Goal: Use online tool/utility: Utilize a website feature to perform a specific function

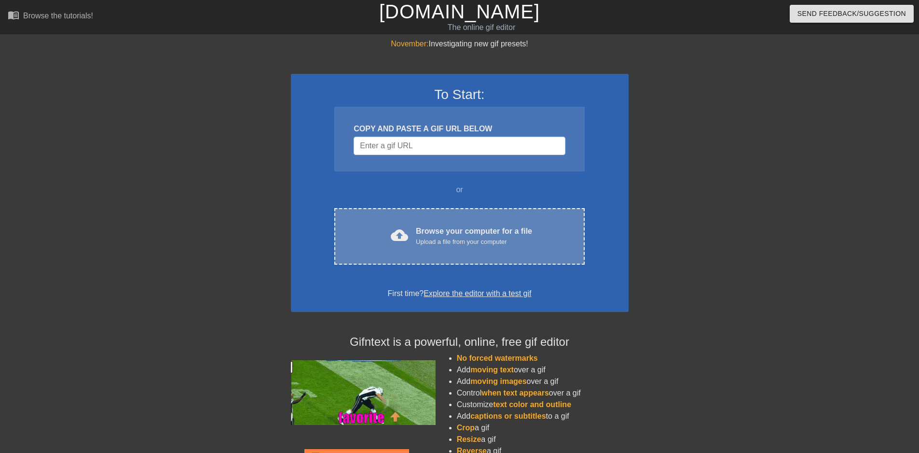
click at [472, 230] on div "Browse your computer for a file Upload a file from your computer" at bounding box center [474, 235] width 116 height 21
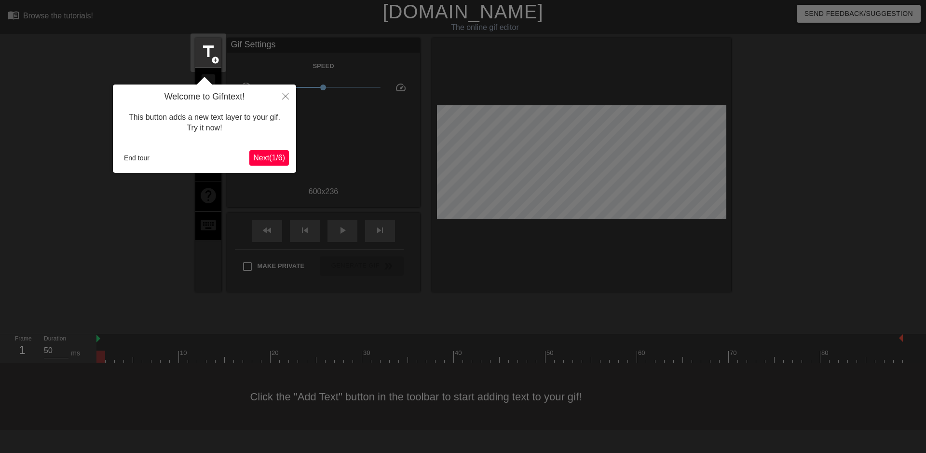
click at [261, 158] on span "Next ( 1 / 6 )" at bounding box center [269, 157] width 32 height 8
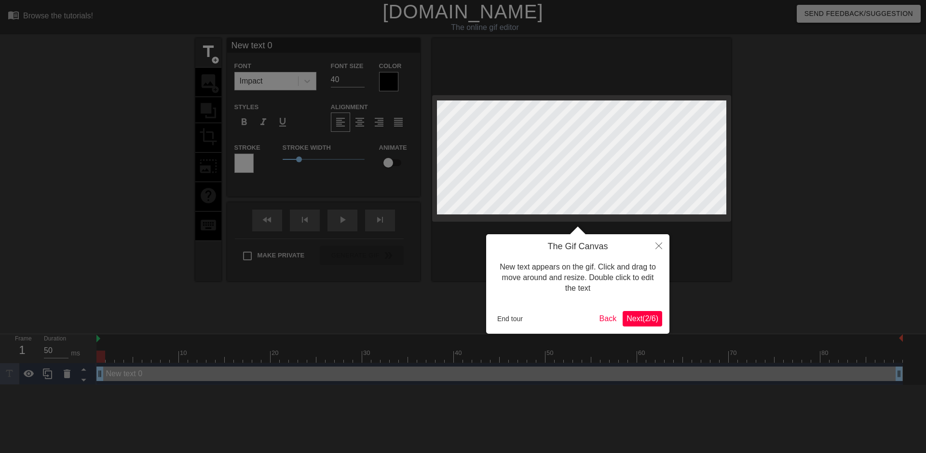
click at [635, 320] on span "Next ( 2 / 6 )" at bounding box center [643, 318] width 32 height 8
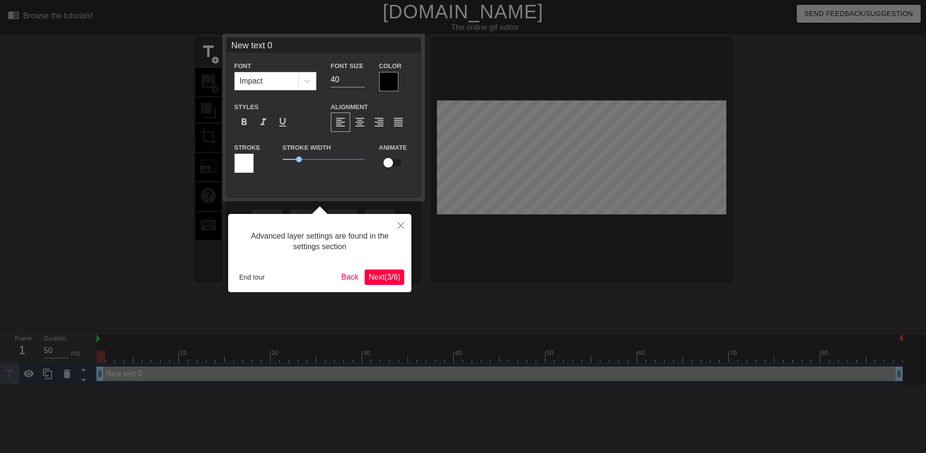
click at [388, 280] on span "Next ( 3 / 6 )" at bounding box center [385, 277] width 32 height 8
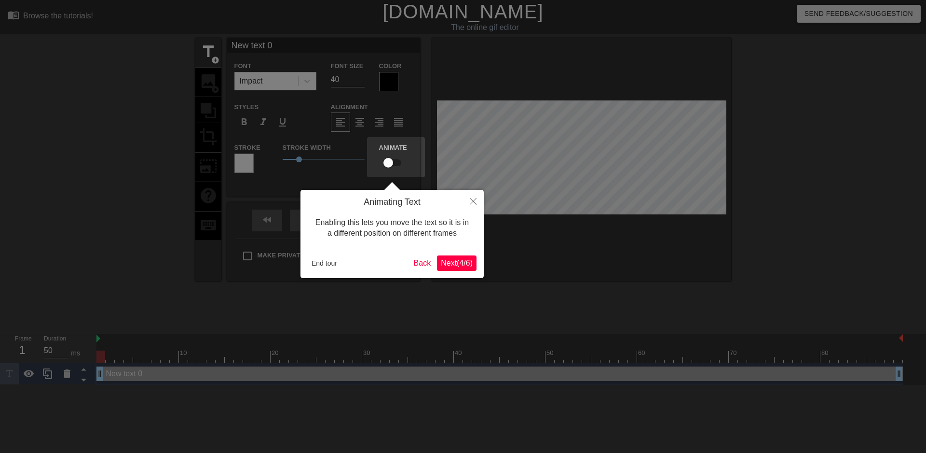
click at [452, 265] on span "Next ( 4 / 6 )" at bounding box center [457, 263] width 32 height 8
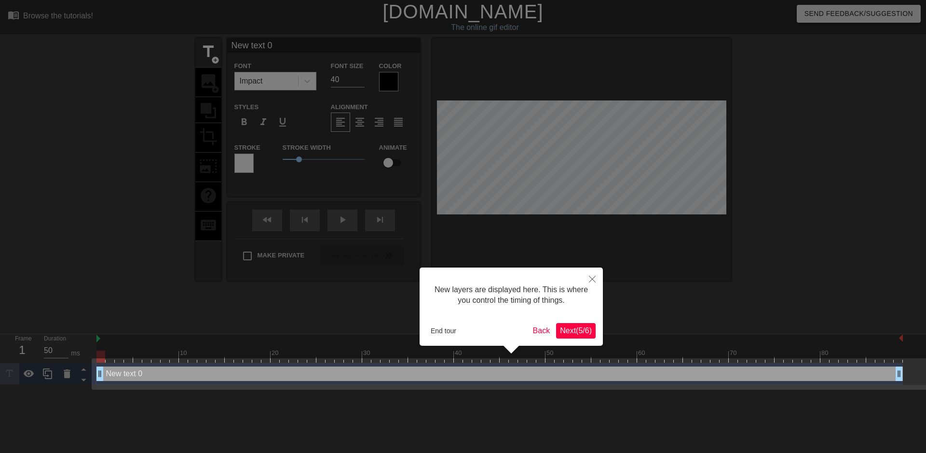
click at [582, 334] on span "Next ( 5 / 6 )" at bounding box center [576, 330] width 32 height 8
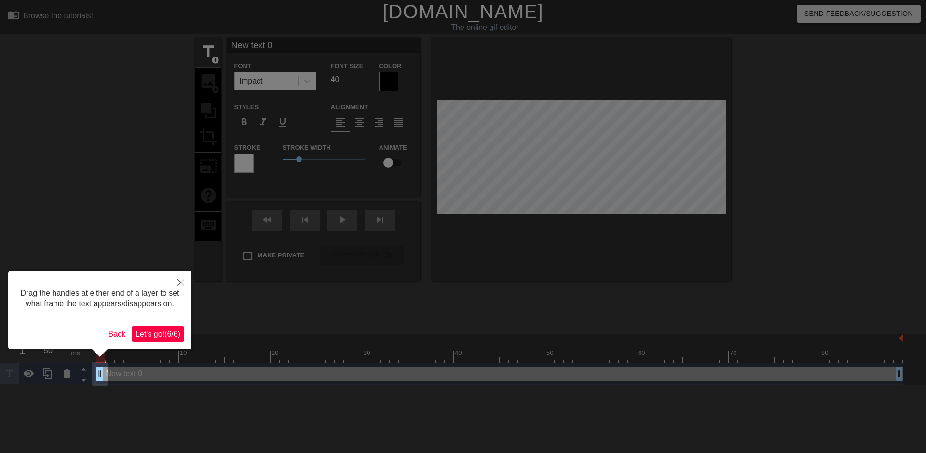
click at [166, 331] on span "Let's go! ( 6 / 6 )" at bounding box center [158, 334] width 45 height 8
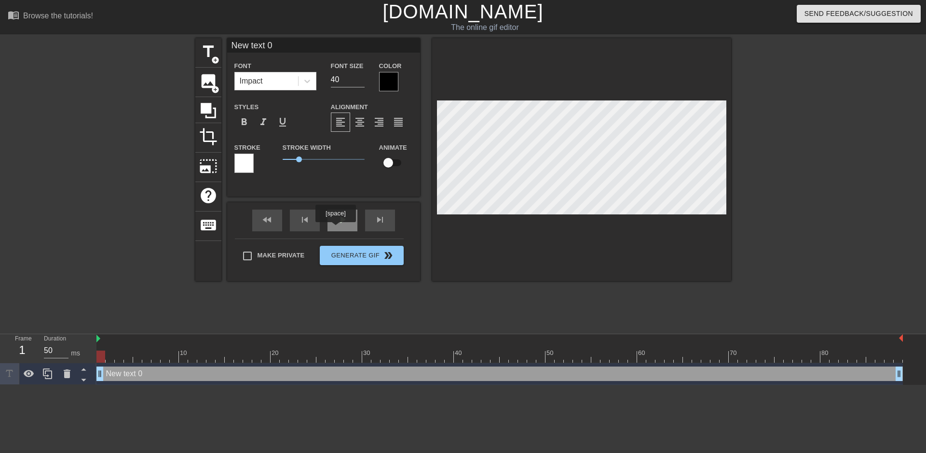
click at [339, 226] on div "play_arrow" at bounding box center [343, 220] width 30 height 22
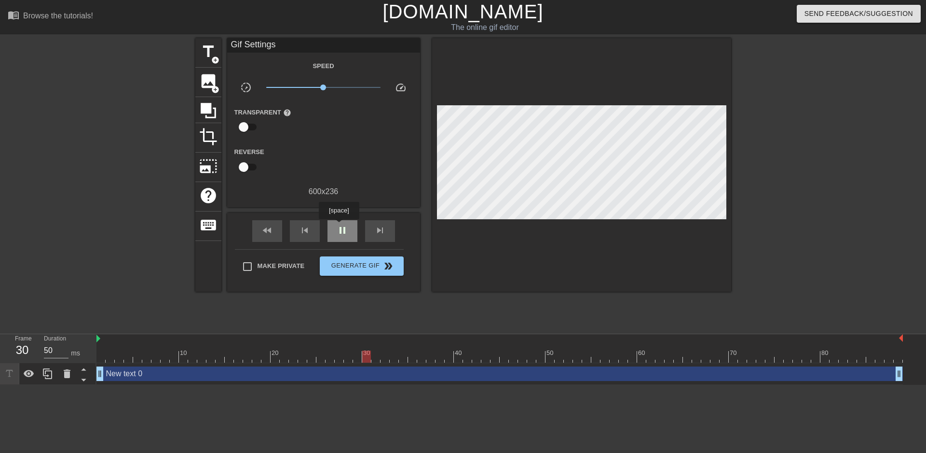
click at [339, 226] on span "pause" at bounding box center [343, 230] width 12 height 12
click at [342, 227] on span "play_arrow" at bounding box center [343, 230] width 12 height 12
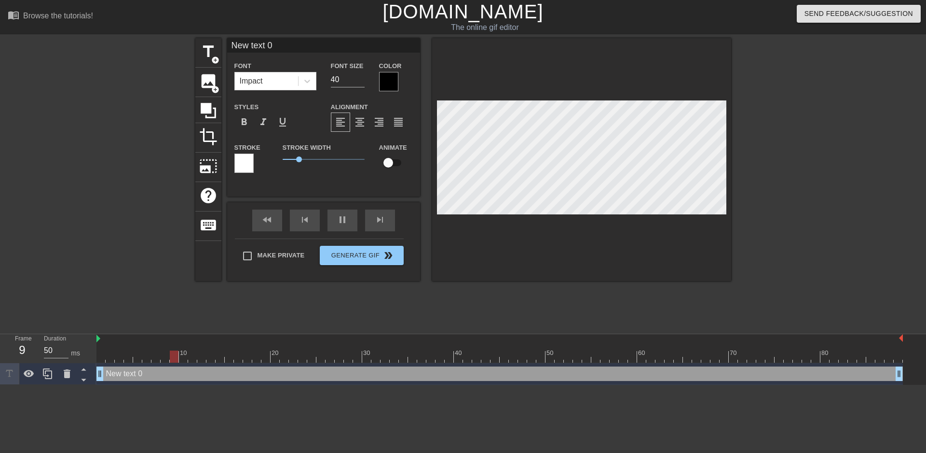
click at [561, 42] on div at bounding box center [581, 159] width 299 height 243
click at [206, 84] on span "image" at bounding box center [208, 81] width 18 height 18
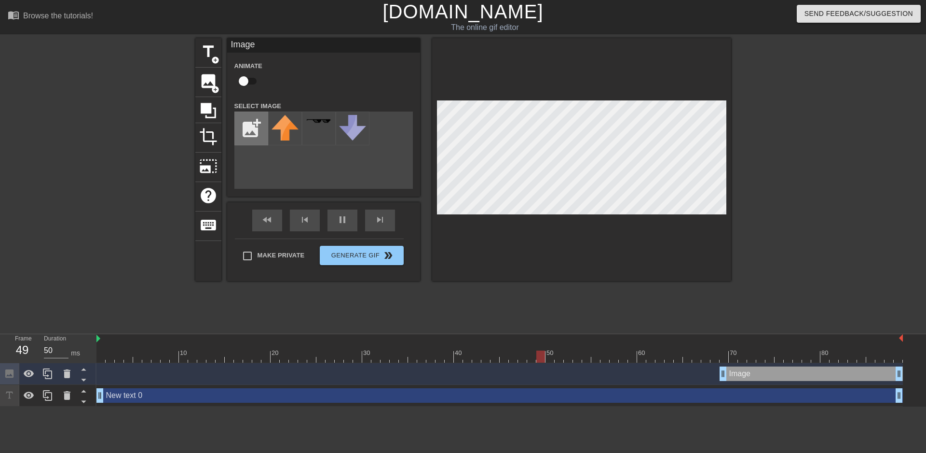
click at [249, 133] on input "file" at bounding box center [251, 128] width 33 height 33
type input "50"
type input "C:\fakepath\552006326_2077649152643678_2162529958248238370_n.png"
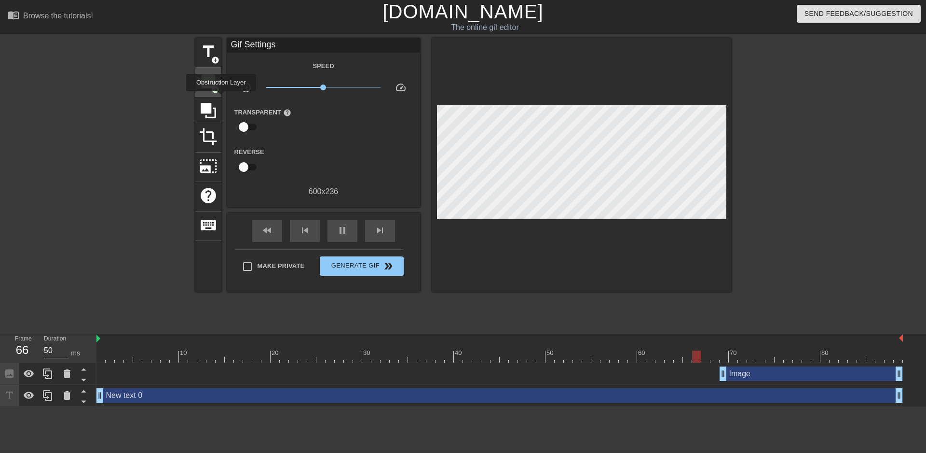
click at [217, 89] on span "add_circle" at bounding box center [215, 89] width 8 height 8
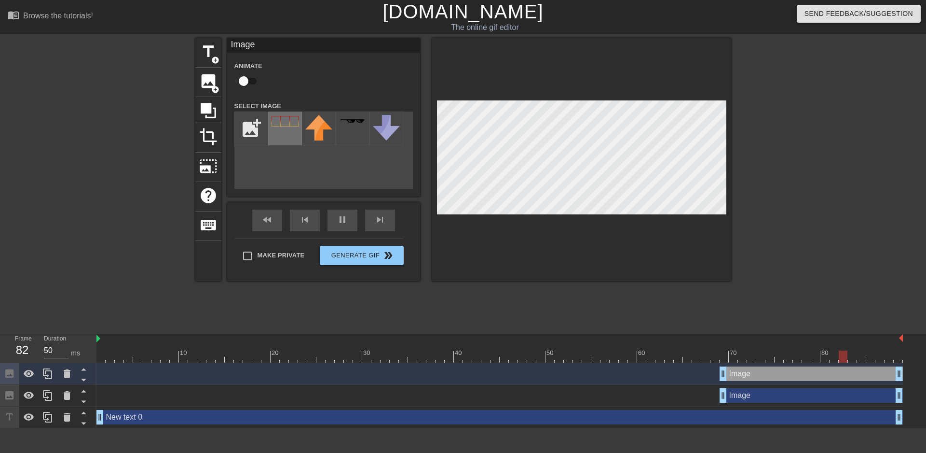
click at [286, 126] on img at bounding box center [285, 121] width 27 height 11
click at [730, 210] on div at bounding box center [581, 159] width 299 height 243
click at [744, 395] on div "Image drag_handle drag_handle" at bounding box center [811, 395] width 183 height 14
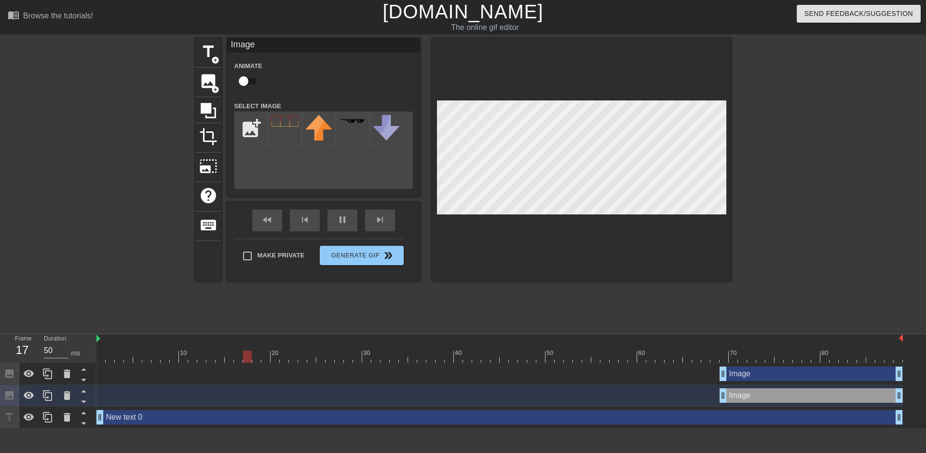
drag, startPoint x: 799, startPoint y: 398, endPoint x: 863, endPoint y: 397, distance: 63.7
click at [863, 397] on div "Image drag_handle drag_handle" at bounding box center [811, 395] width 183 height 14
click at [66, 394] on icon at bounding box center [67, 395] width 7 height 9
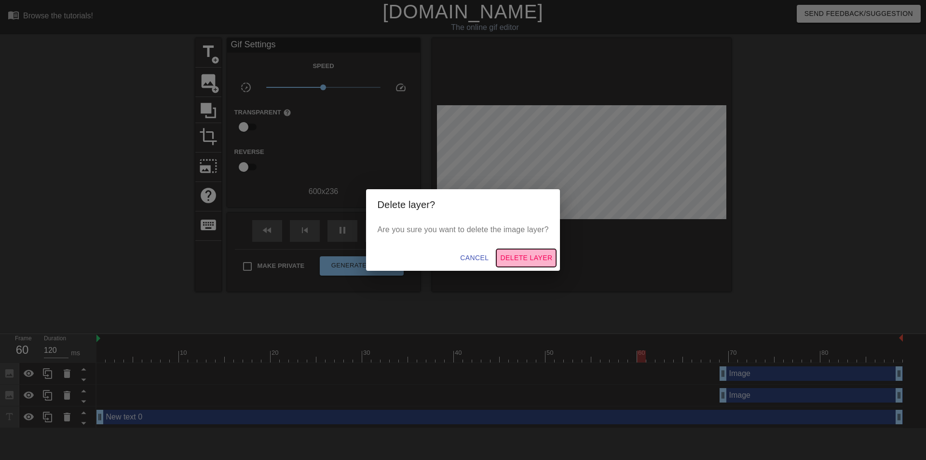
click at [534, 255] on span "Delete Layer" at bounding box center [526, 258] width 52 height 12
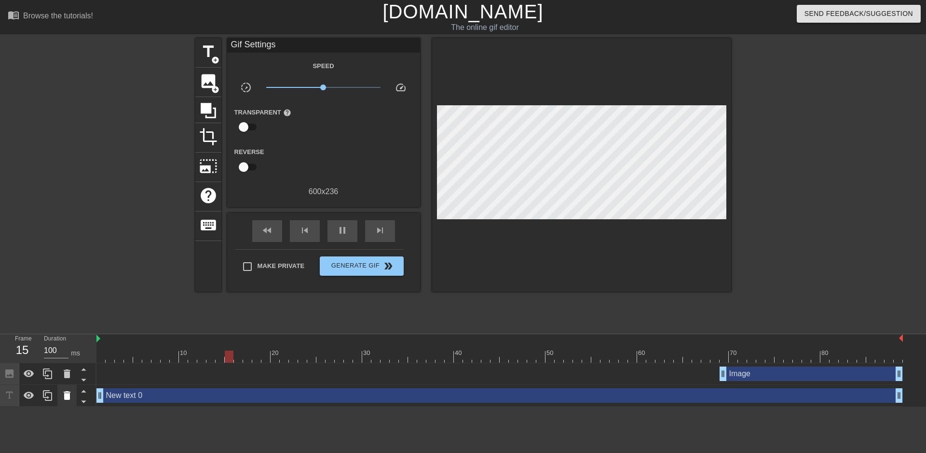
click at [70, 395] on icon at bounding box center [67, 395] width 12 height 12
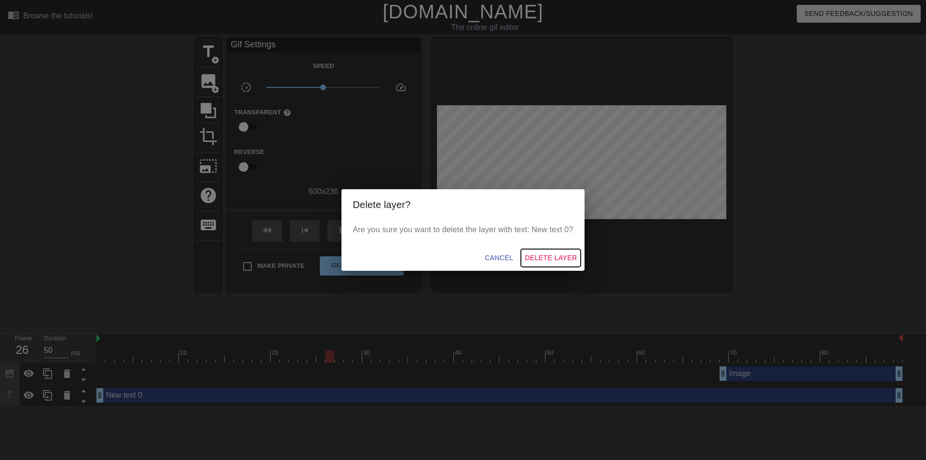
click at [567, 258] on span "Delete Layer" at bounding box center [551, 258] width 52 height 12
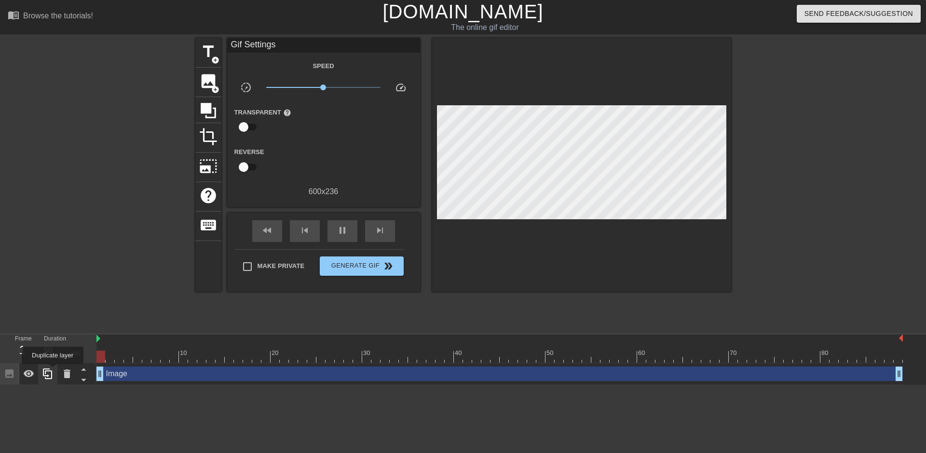
drag, startPoint x: 698, startPoint y: 371, endPoint x: 53, endPoint y: 371, distance: 645.0
click at [53, 371] on div "Frame 1 Duration 50 ms 10 20 30 40 50 60 70 80 Image drag_handle drag_handle" at bounding box center [463, 359] width 926 height 51
drag, startPoint x: 901, startPoint y: 374, endPoint x: 920, endPoint y: 375, distance: 19.3
click at [919, 375] on div "Image drag_handle drag_handle" at bounding box center [511, 374] width 830 height 22
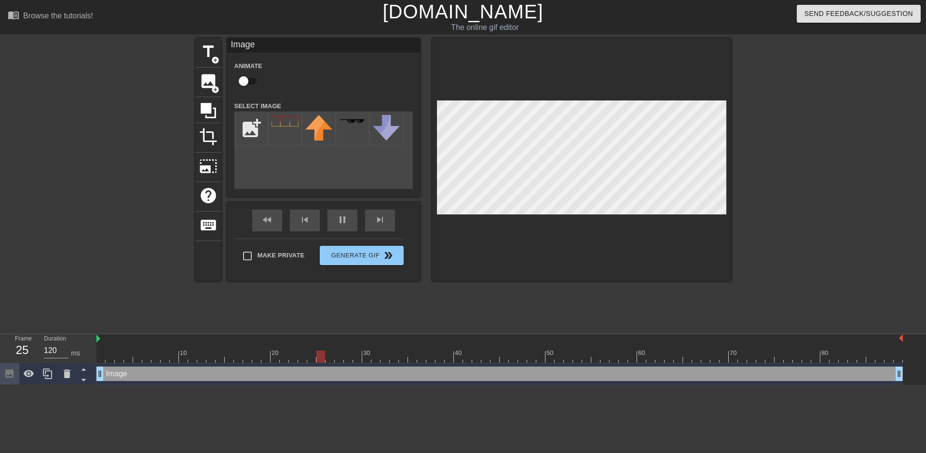
click at [727, 213] on div at bounding box center [581, 159] width 299 height 243
click at [571, 55] on div at bounding box center [581, 159] width 299 height 243
click at [438, 99] on div at bounding box center [581, 159] width 299 height 243
click at [583, 214] on div at bounding box center [581, 159] width 299 height 243
click at [727, 214] on div at bounding box center [581, 159] width 299 height 243
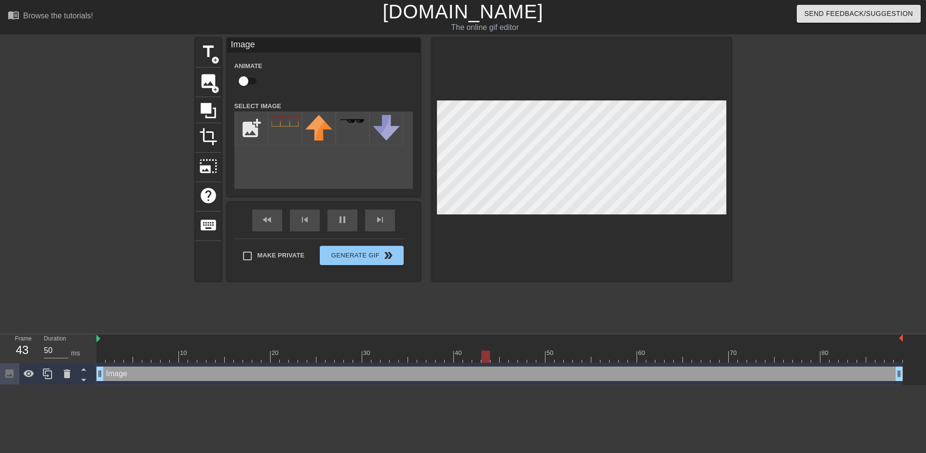
click at [757, 195] on div at bounding box center [815, 182] width 145 height 289
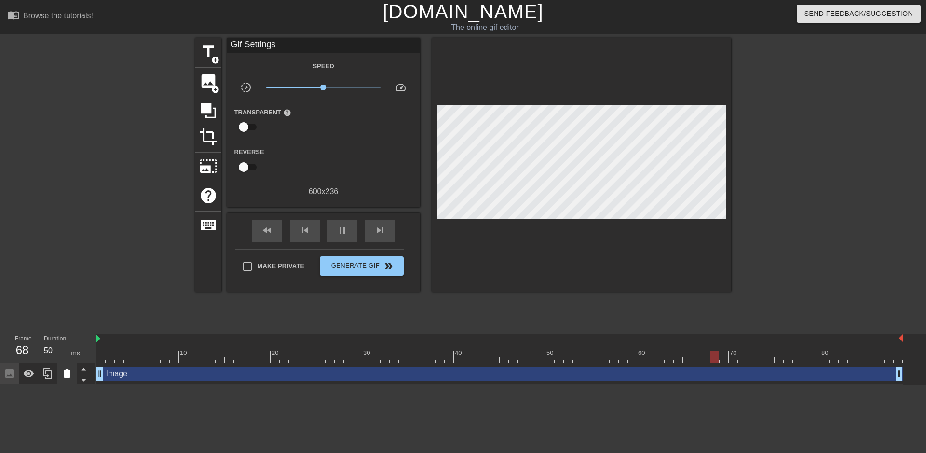
click at [62, 371] on icon at bounding box center [67, 374] width 12 height 12
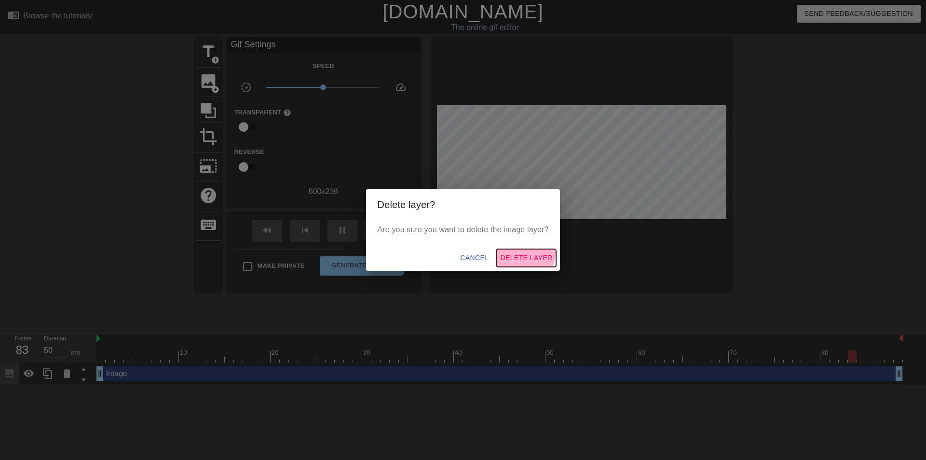
click at [522, 252] on span "Delete Layer" at bounding box center [526, 258] width 52 height 12
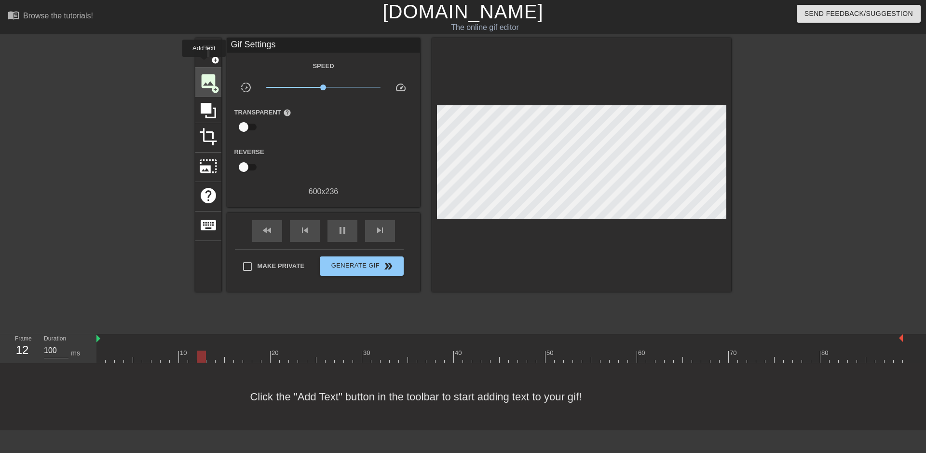
click at [216, 85] on span "add_circle" at bounding box center [215, 89] width 8 height 8
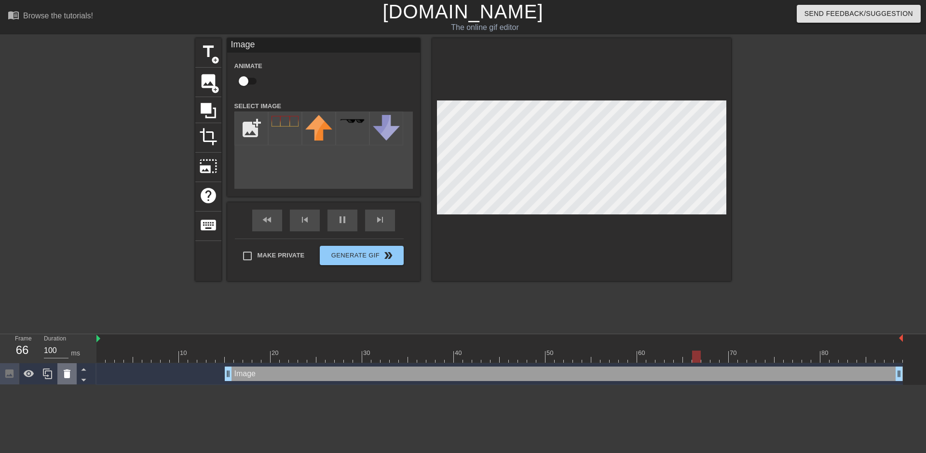
click at [71, 373] on icon at bounding box center [67, 374] width 12 height 12
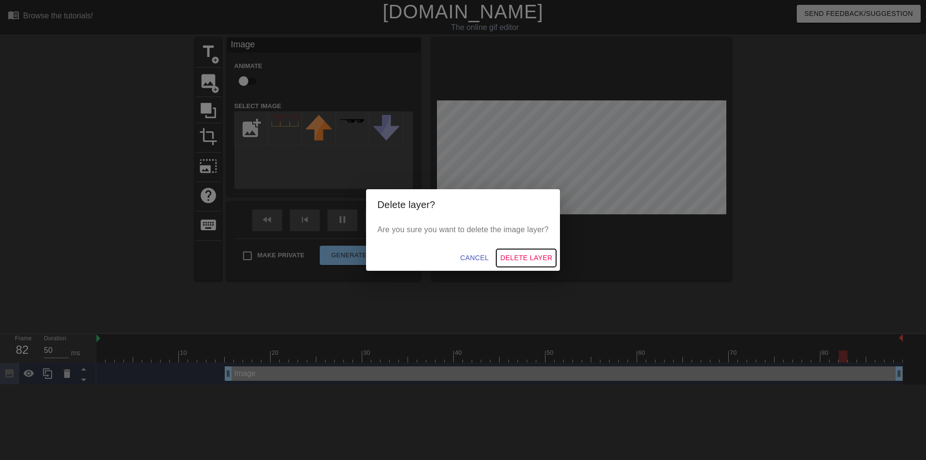
click at [532, 261] on span "Delete Layer" at bounding box center [526, 258] width 52 height 12
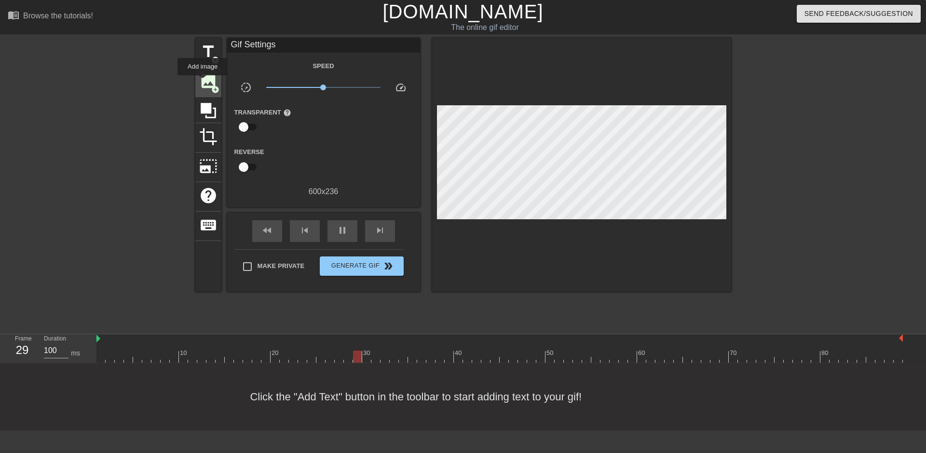
click at [203, 82] on span "image" at bounding box center [208, 81] width 18 height 18
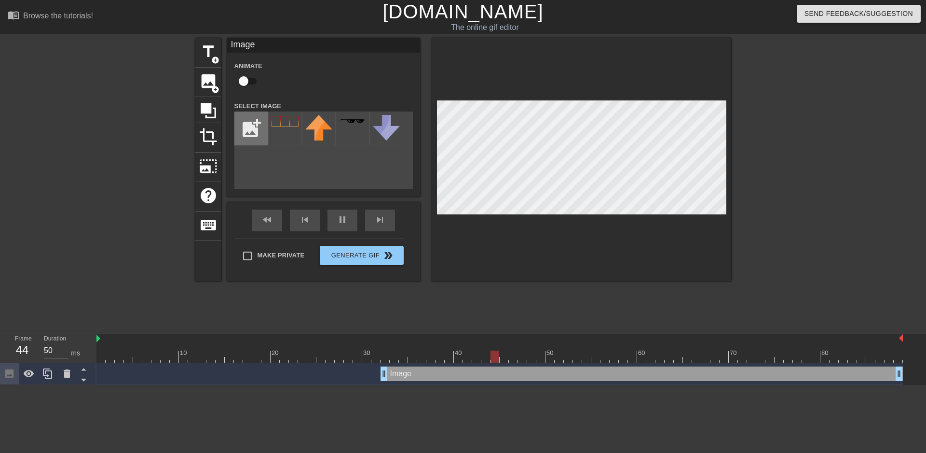
click at [249, 124] on input "file" at bounding box center [251, 128] width 33 height 33
type input "50"
type input "C:\fakepath\552630910_1121934100121857_935221042769060001_n.png"
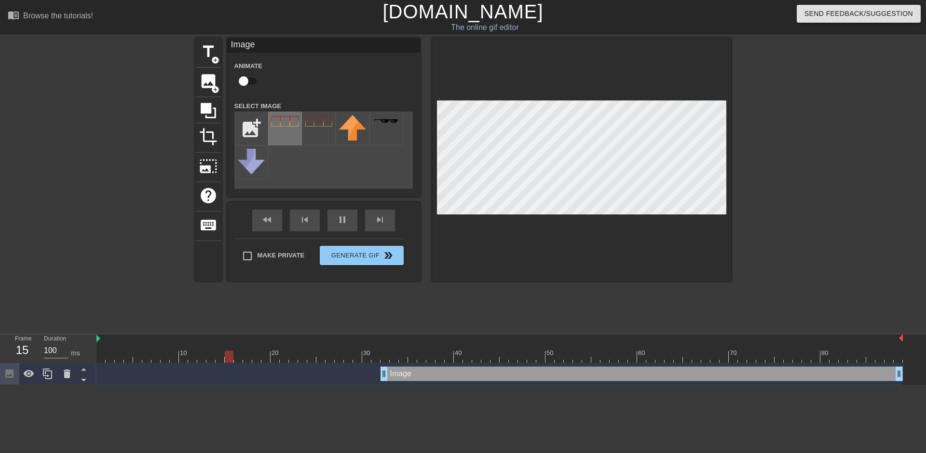
click at [292, 131] on div at bounding box center [285, 128] width 34 height 34
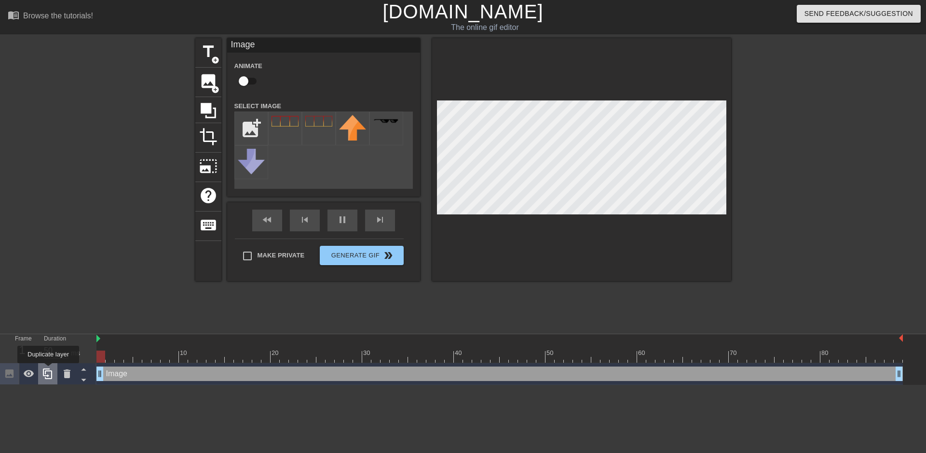
drag, startPoint x: 385, startPoint y: 373, endPoint x: 48, endPoint y: 370, distance: 336.8
click at [48, 370] on div "Frame 1 Duration 50 ms 10 20 30 40 50 60 70 80 Image drag_handle drag_handle" at bounding box center [463, 359] width 926 height 51
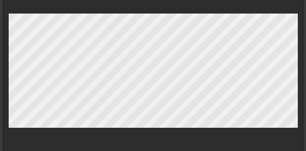
scroll to position [87, 112]
click at [8, 61] on div at bounding box center [153, 72] width 299 height 243
click at [136, 127] on div at bounding box center [153, 72] width 299 height 243
click at [298, 73] on div at bounding box center [153, 72] width 299 height 243
click at [8, 71] on div at bounding box center [153, 72] width 299 height 243
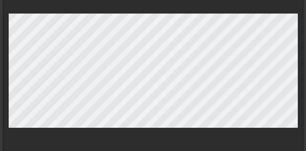
click at [151, 128] on div at bounding box center [153, 72] width 299 height 243
click at [154, 12] on div at bounding box center [153, 72] width 299 height 243
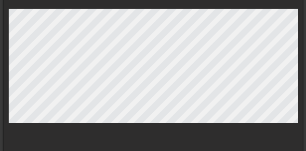
click at [151, 1] on div at bounding box center [153, 67] width 299 height 243
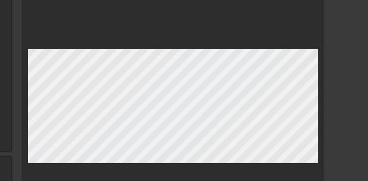
scroll to position [56, 126]
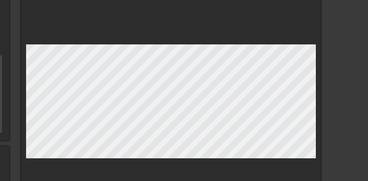
click at [316, 100] on div at bounding box center [170, 103] width 299 height 243
click at [25, 101] on div at bounding box center [170, 103] width 299 height 243
click at [115, 22] on div at bounding box center [170, 103] width 299 height 243
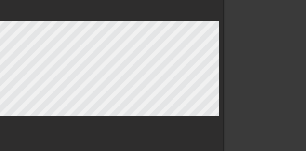
scroll to position [80, 179]
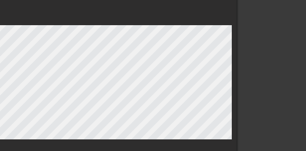
click at [87, 25] on div at bounding box center [87, 84] width 299 height 253
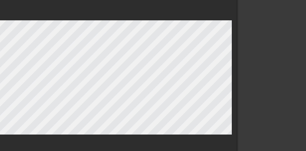
scroll to position [75, 179]
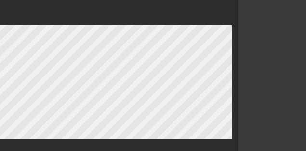
click at [87, 25] on div at bounding box center [87, 84] width 299 height 243
click at [88, 139] on div at bounding box center [87, 84] width 299 height 243
click at [87, 24] on div at bounding box center [87, 84] width 299 height 243
click at [232, 82] on div at bounding box center [87, 84] width 299 height 243
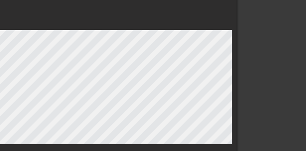
scroll to position [80, 179]
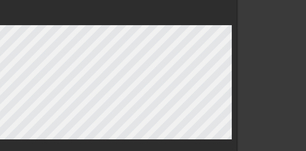
click at [104, 145] on div at bounding box center [87, 84] width 299 height 253
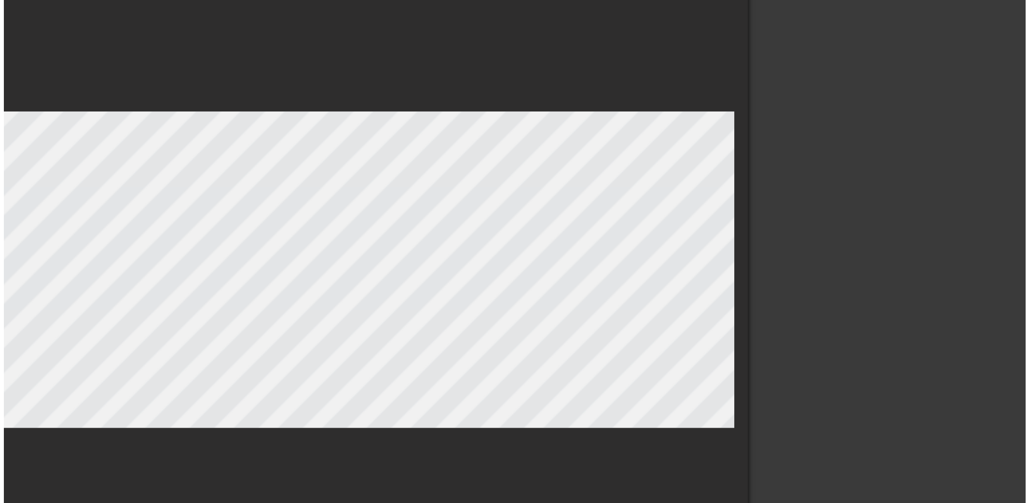
scroll to position [0, 7]
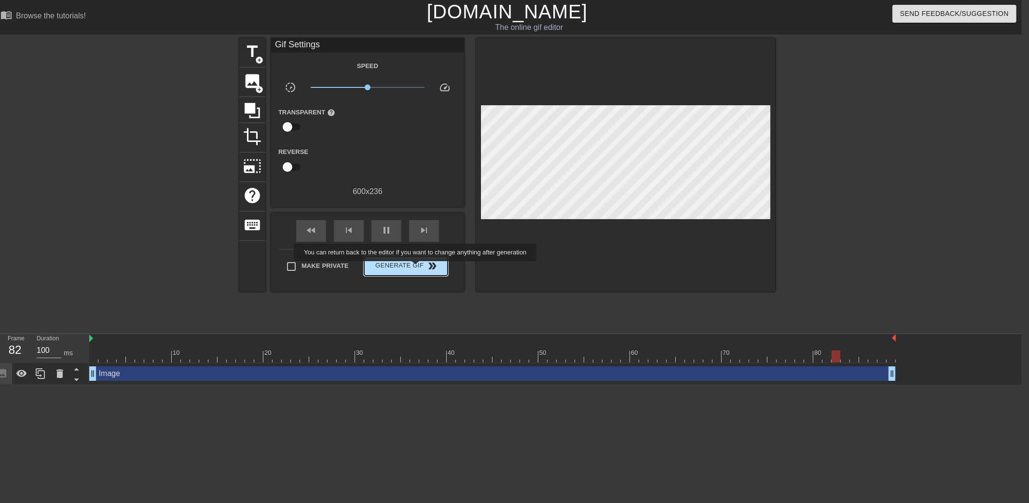
type input "50"
click at [416, 267] on span "Generate Gif double_arrow" at bounding box center [406, 266] width 76 height 12
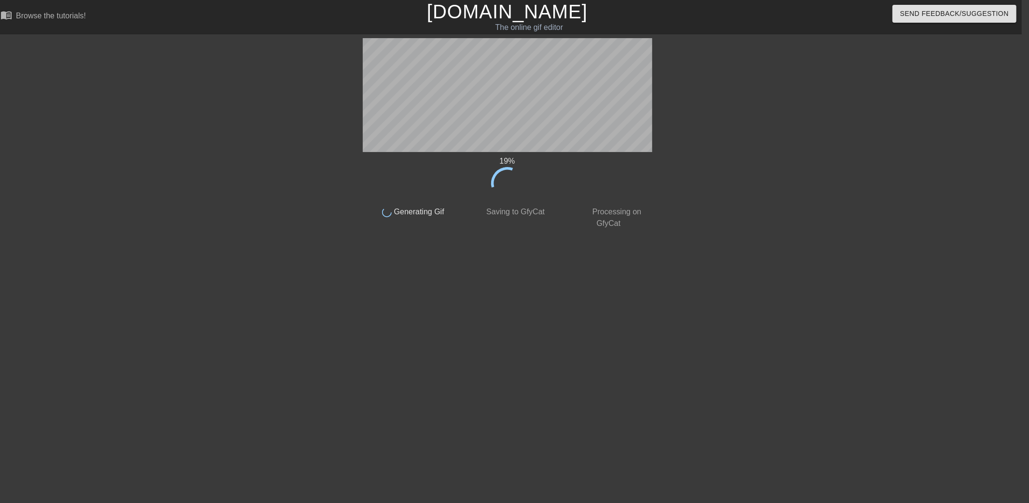
drag, startPoint x: 474, startPoint y: 229, endPoint x: 474, endPoint y: 223, distance: 5.8
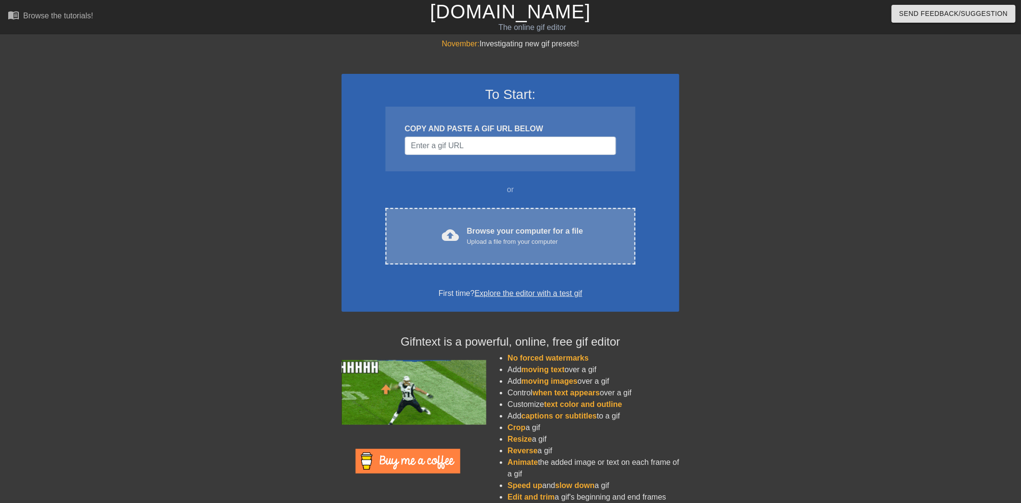
click at [487, 239] on div "Upload a file from your computer" at bounding box center [525, 242] width 116 height 10
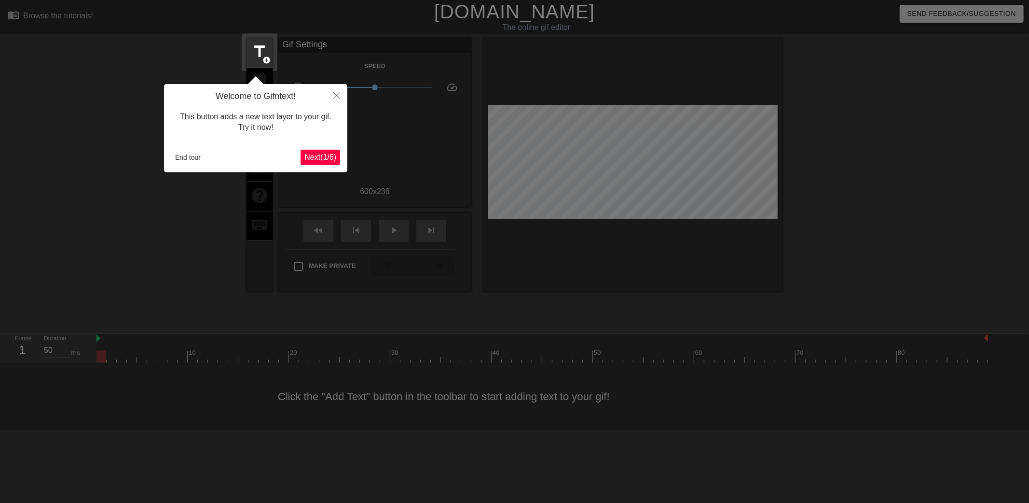
click at [312, 157] on span "Next ( 1 / 6 )" at bounding box center [320, 157] width 32 height 8
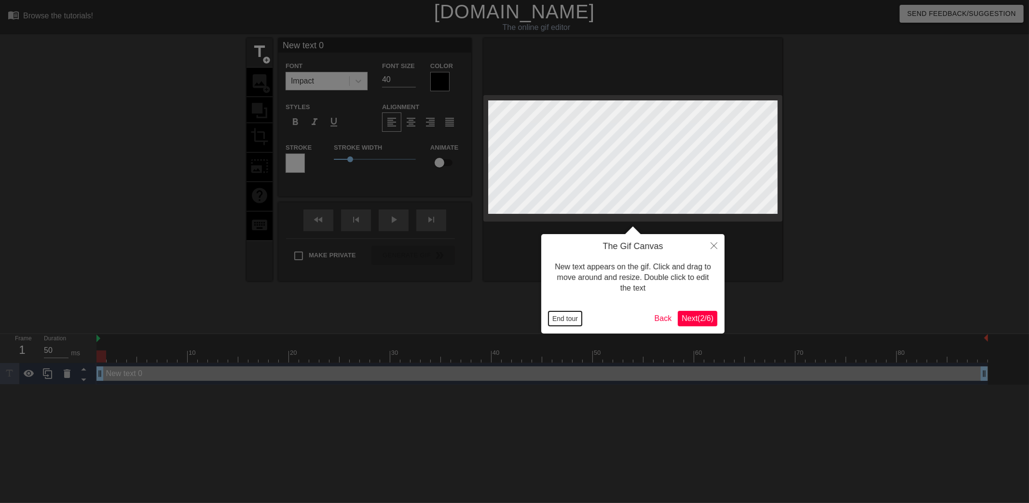
click at [570, 322] on button "End tour" at bounding box center [565, 318] width 33 height 14
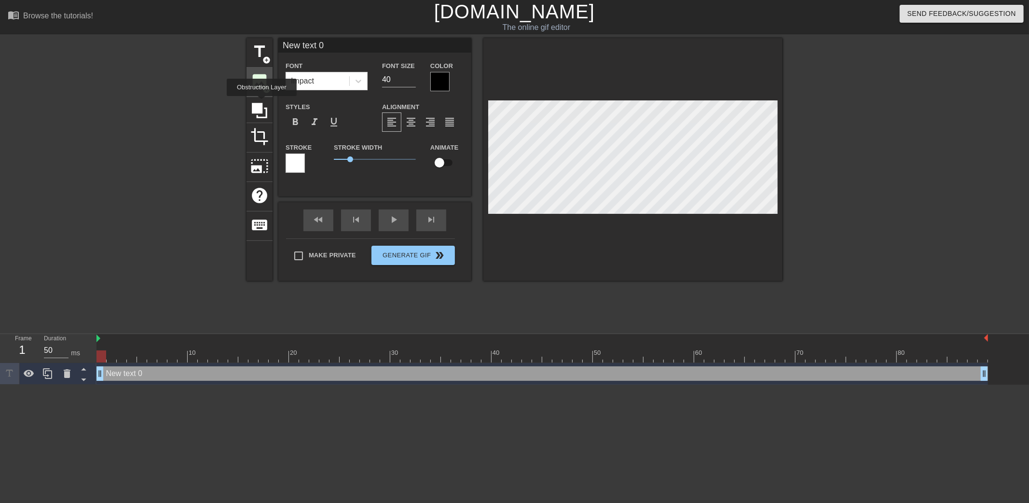
click at [262, 82] on span "image" at bounding box center [259, 81] width 18 height 18
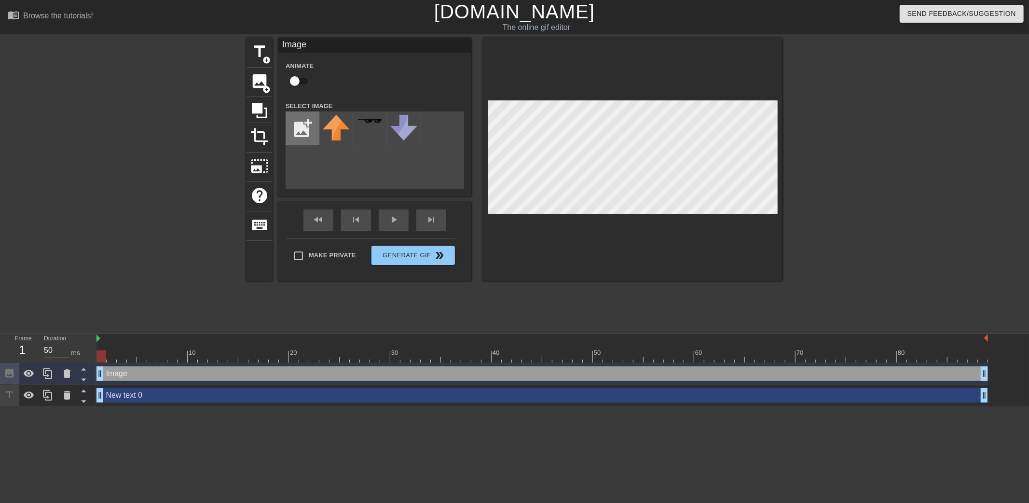
click at [307, 128] on input "file" at bounding box center [302, 128] width 33 height 33
type input "C:\fakepath\552630910_1121934100121857_935221042769060001_n.png"
click at [332, 133] on div at bounding box center [336, 128] width 34 height 34
click at [64, 391] on icon at bounding box center [67, 395] width 12 height 12
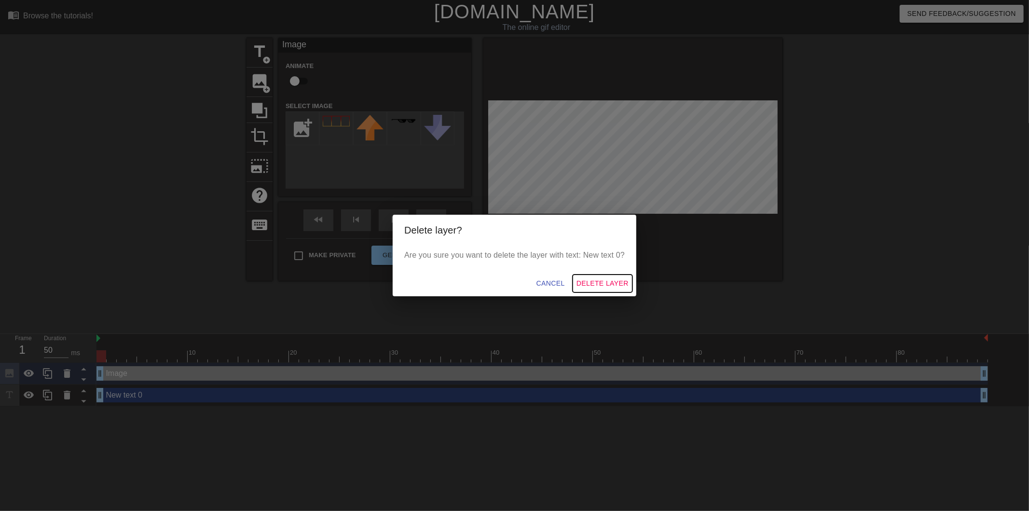
click at [606, 280] on span "Delete Layer" at bounding box center [603, 283] width 52 height 12
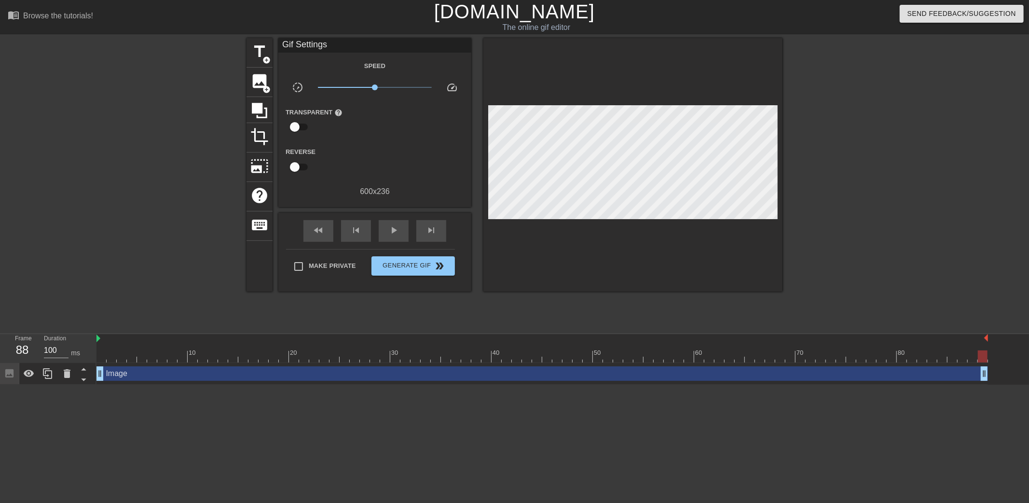
drag, startPoint x: 983, startPoint y: 373, endPoint x: 926, endPoint y: 371, distance: 56.5
click at [990, 374] on div "Image drag_handle drag_handle" at bounding box center [562, 374] width 933 height 22
drag, startPoint x: 100, startPoint y: 375, endPoint x: 88, endPoint y: 374, distance: 12.1
click at [88, 374] on div "Frame 1 Duration 50 ms 10 20 30 40 50 60 70 80 Image drag_handle drag_handle" at bounding box center [514, 359] width 1029 height 51
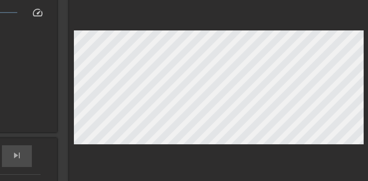
scroll to position [72, 78]
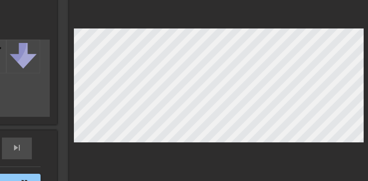
click at [72, 29] on div at bounding box center [218, 87] width 299 height 243
click at [203, 27] on div at bounding box center [218, 87] width 299 height 243
click at [205, 142] on div at bounding box center [218, 87] width 299 height 243
click at [363, 85] on div at bounding box center [218, 87] width 299 height 243
click at [159, 10] on div at bounding box center [218, 87] width 299 height 243
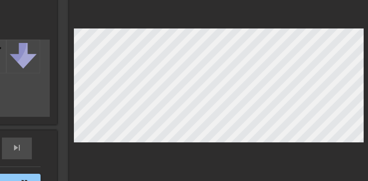
click at [219, 27] on div at bounding box center [218, 87] width 299 height 243
click at [218, 27] on div at bounding box center [218, 87] width 299 height 243
click at [197, 15] on div at bounding box center [218, 87] width 299 height 243
click at [219, 27] on div at bounding box center [218, 87] width 299 height 243
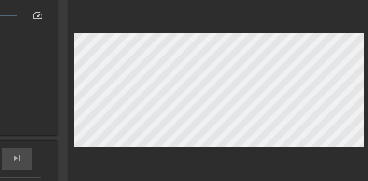
click at [212, 17] on div at bounding box center [218, 92] width 299 height 253
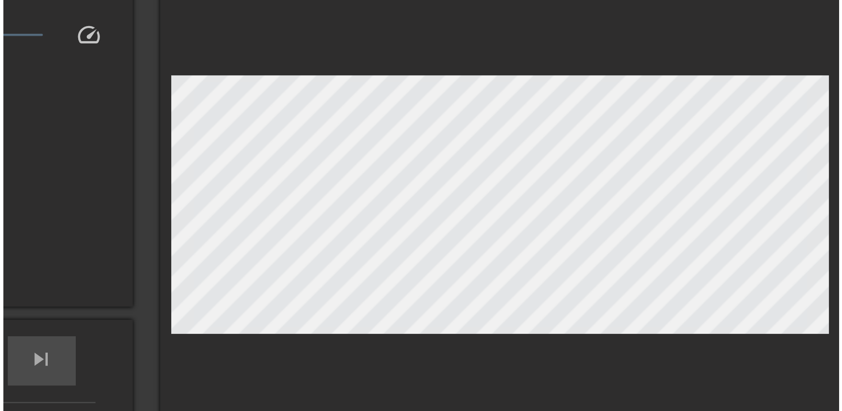
scroll to position [0, 7]
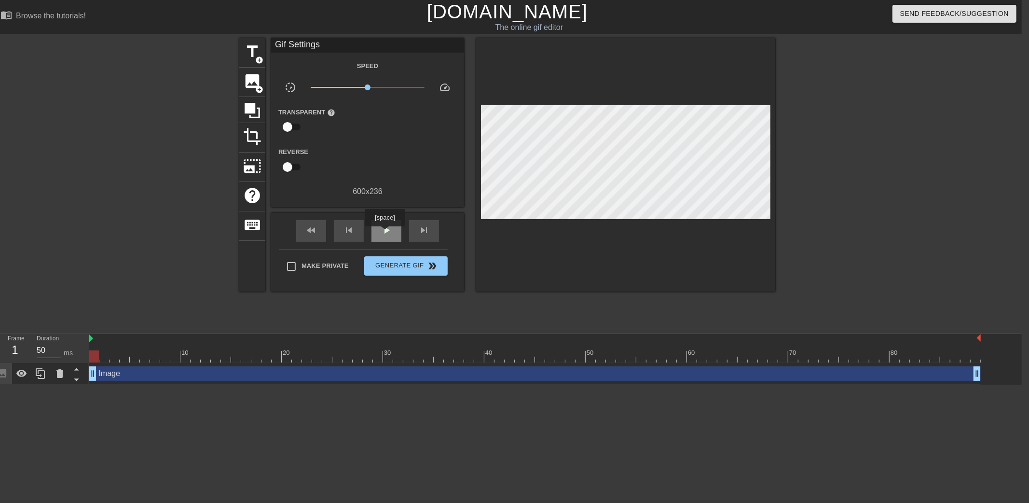
click at [385, 233] on span "play_arrow" at bounding box center [387, 230] width 12 height 12
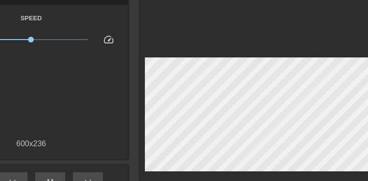
scroll to position [64, 7]
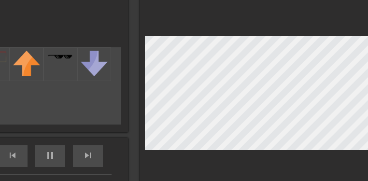
click at [144, 97] on div at bounding box center [289, 95] width 299 height 243
click at [288, 34] on div at bounding box center [289, 95] width 299 height 243
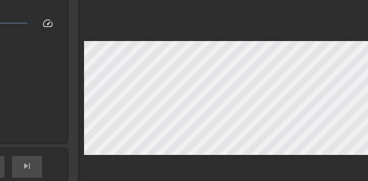
scroll to position [64, 69]
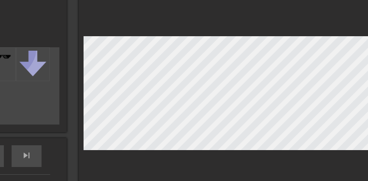
click at [82, 93] on div at bounding box center [228, 95] width 299 height 243
click at [227, 34] on div at bounding box center [228, 95] width 299 height 243
click at [227, 150] on div at bounding box center [228, 95] width 299 height 243
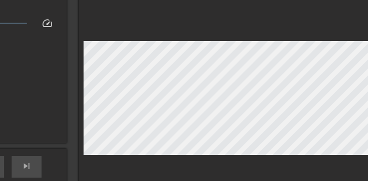
scroll to position [64, 78]
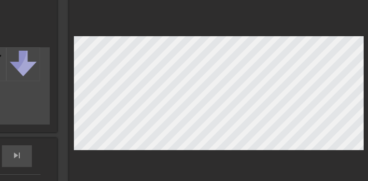
click at [363, 91] on div at bounding box center [218, 95] width 299 height 243
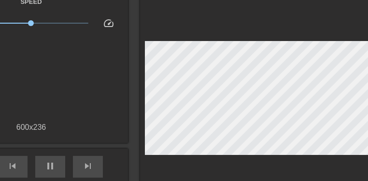
scroll to position [64, 7]
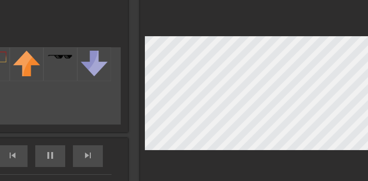
click at [143, 92] on div at bounding box center [289, 95] width 299 height 243
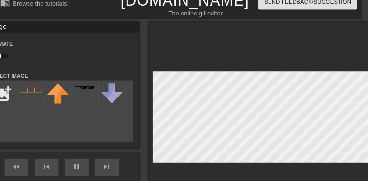
scroll to position [11, 7]
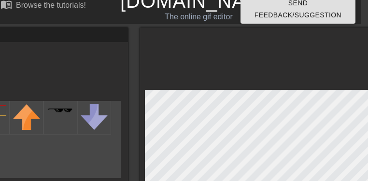
click at [144, 146] on div at bounding box center [289, 148] width 299 height 243
click at [187, 66] on div at bounding box center [289, 148] width 299 height 243
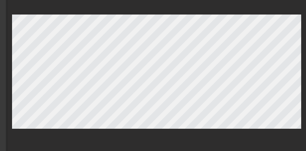
scroll to position [85, 109]
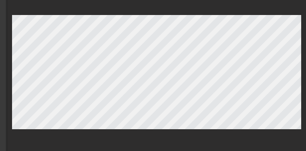
click at [302, 70] on div at bounding box center [156, 74] width 299 height 243
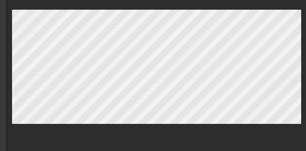
click at [228, 5] on div at bounding box center [156, 68] width 299 height 243
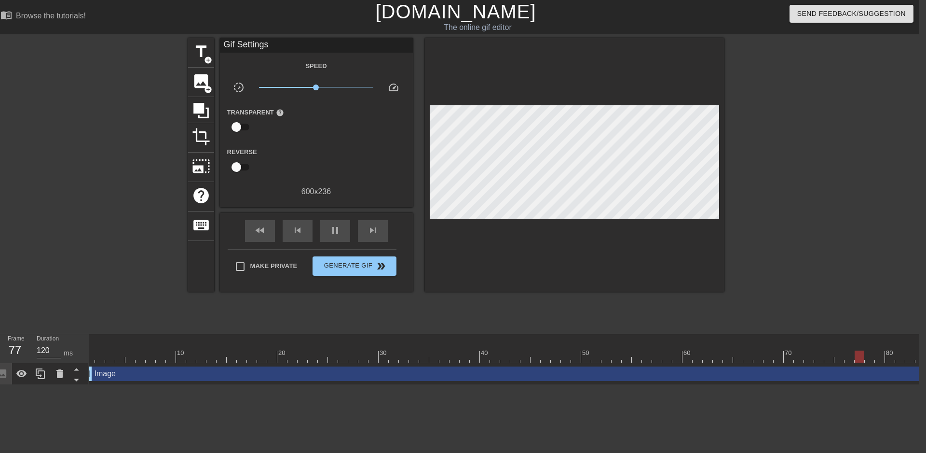
scroll to position [0, 0]
type input "50"
click at [352, 267] on span "Generate Gif double_arrow" at bounding box center [354, 266] width 76 height 12
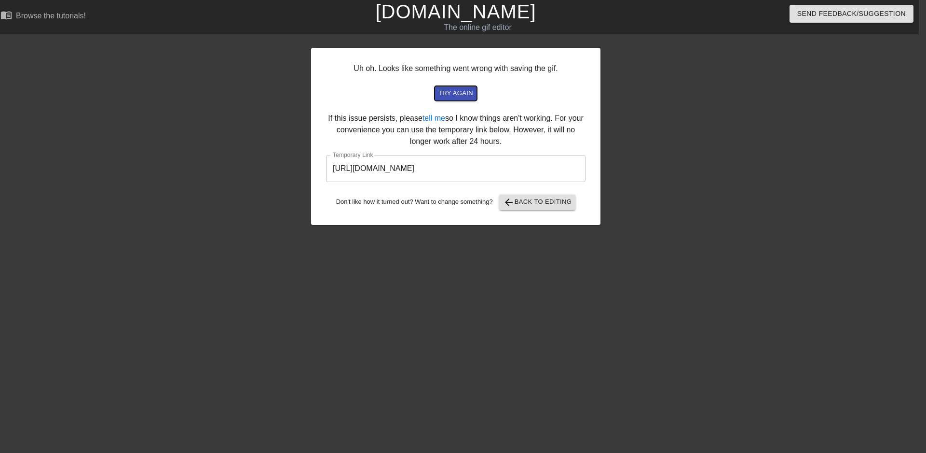
click at [468, 92] on span "try again" at bounding box center [456, 93] width 35 height 11
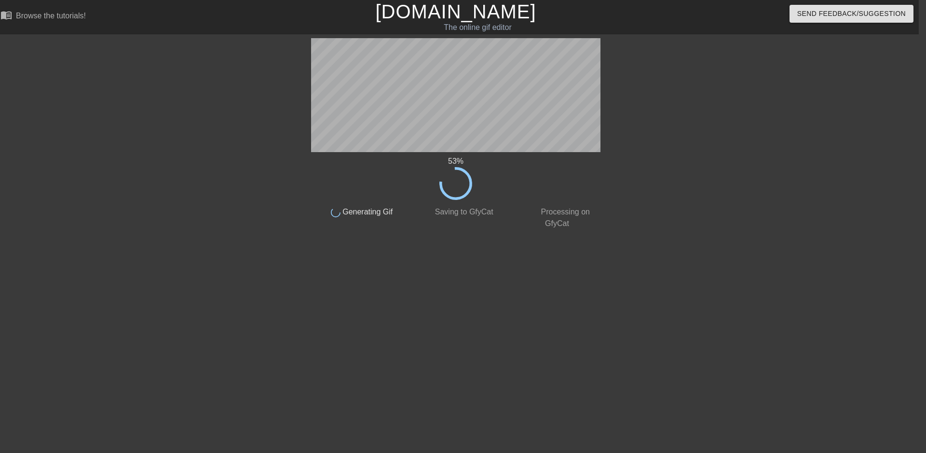
click at [605, 158] on div "53 % done Generating Gif done Saving to GfyCat done Processing on GfyCat title …" at bounding box center [456, 182] width 926 height 289
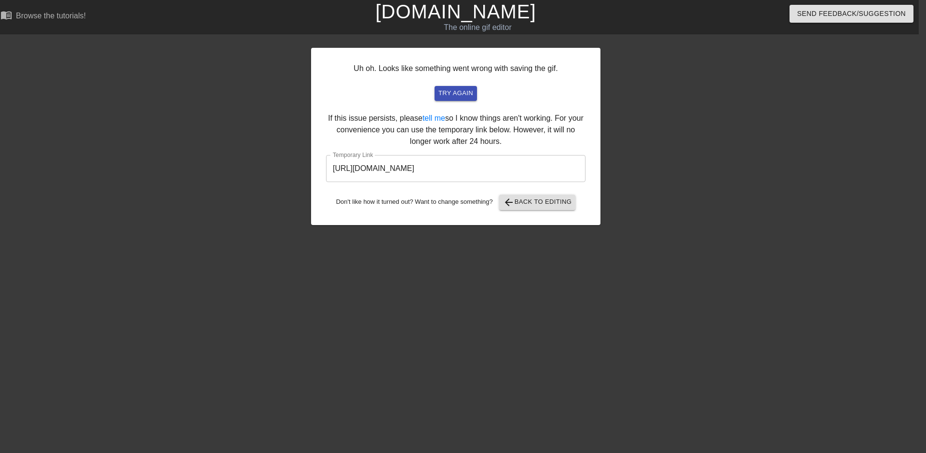
click at [515, 165] on input "https://www.gifntext.com/temp_generations/3t6C0321.gif" at bounding box center [456, 168] width 260 height 27
click at [555, 203] on span "arrow_back Back to Editing" at bounding box center [537, 202] width 69 height 12
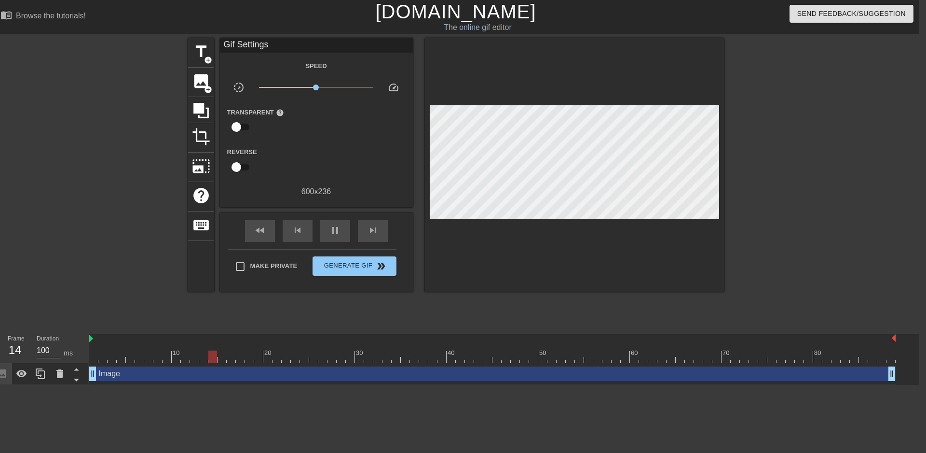
type input "50"
